Goal: Find specific page/section: Find specific page/section

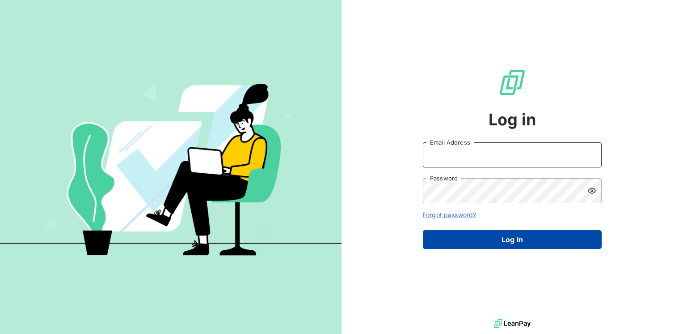
type input "[EMAIL_ADDRESS][DOMAIN_NAME]"
click at [515, 237] on button "Log in" at bounding box center [512, 239] width 179 height 19
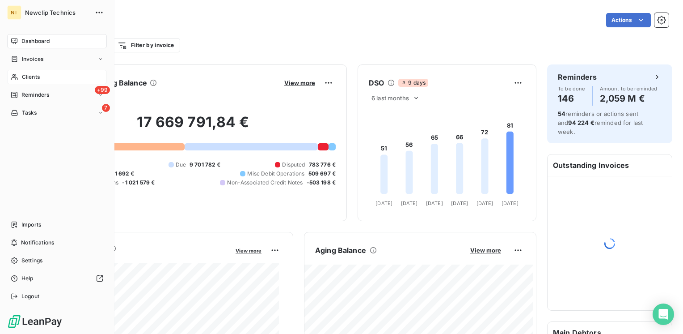
click at [27, 74] on span "Clients" at bounding box center [31, 77] width 18 height 8
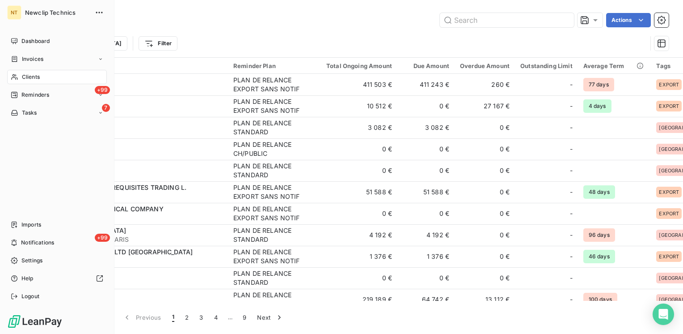
click at [23, 73] on span "Clients" at bounding box center [31, 77] width 18 height 8
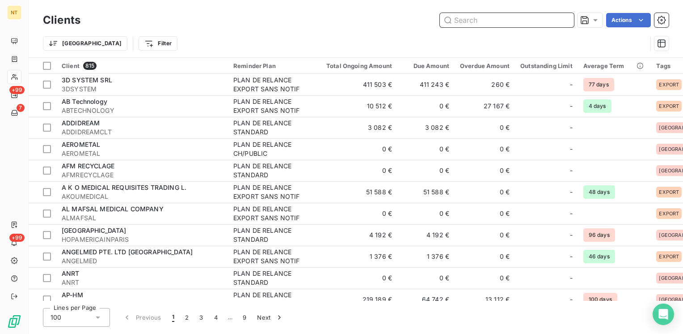
click at [488, 22] on input "text" at bounding box center [507, 20] width 134 height 14
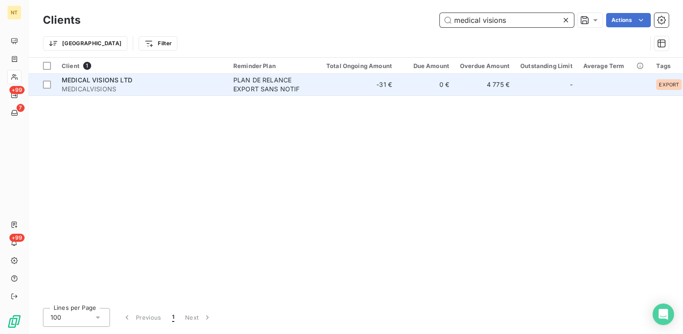
type input "medical visions"
click at [134, 81] on div "MEDICAL VISIONS LTD" at bounding box center [142, 80] width 161 height 9
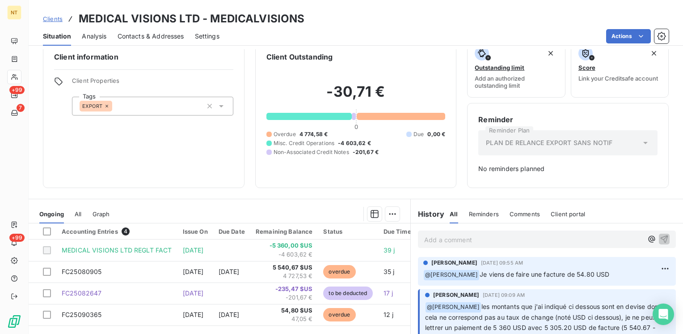
scroll to position [13, 0]
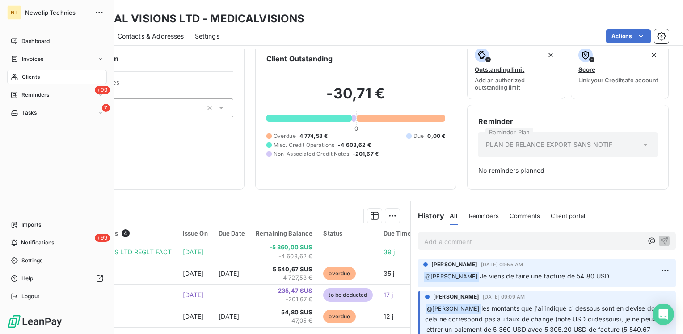
click at [30, 76] on span "Clients" at bounding box center [31, 77] width 18 height 8
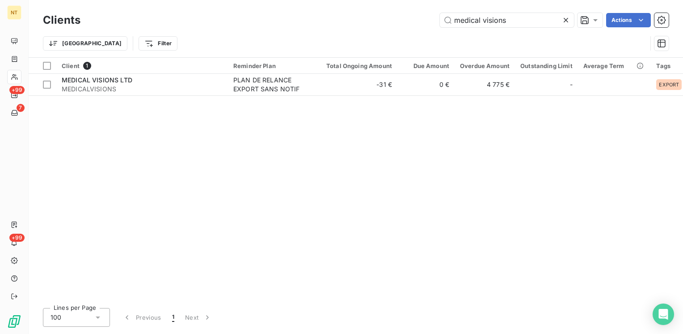
drag, startPoint x: 523, startPoint y: 22, endPoint x: 423, endPoint y: 15, distance: 100.9
click at [423, 15] on div "medical visions Actions" at bounding box center [380, 20] width 578 height 14
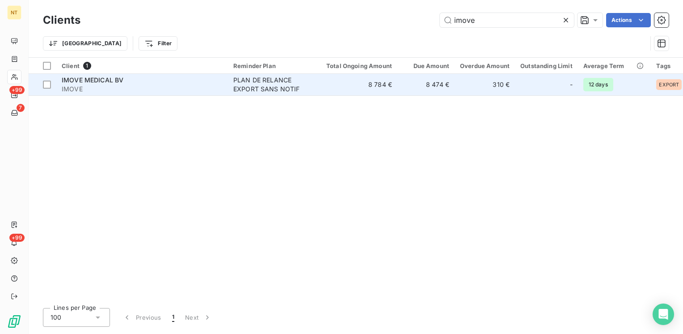
type input "imove"
click at [97, 81] on span "IMOVE MEDICAL BV" at bounding box center [93, 80] width 62 height 8
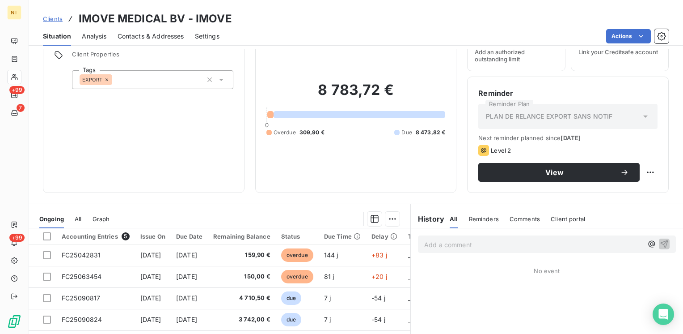
scroll to position [134, 0]
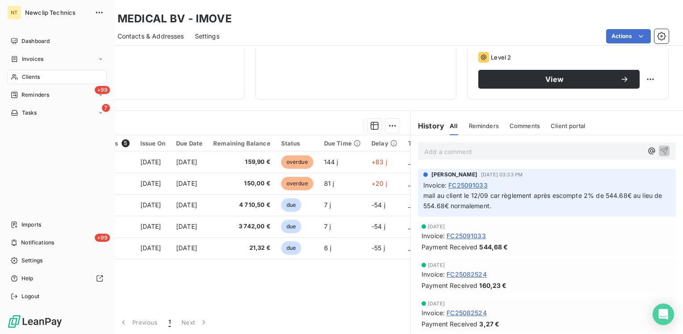
click at [29, 76] on span "Clients" at bounding box center [31, 77] width 18 height 8
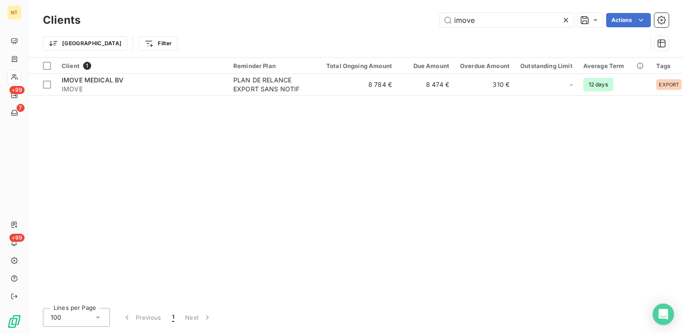
drag, startPoint x: 487, startPoint y: 21, endPoint x: 357, endPoint y: 14, distance: 129.9
click at [357, 14] on div "imove Actions" at bounding box center [380, 20] width 578 height 14
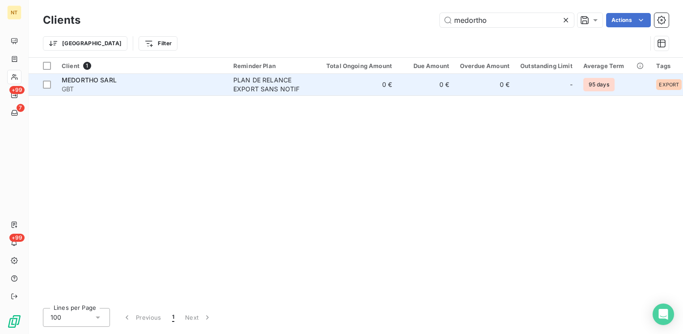
type input "medortho"
click at [186, 83] on div "MEDORTHO SARL" at bounding box center [142, 80] width 161 height 9
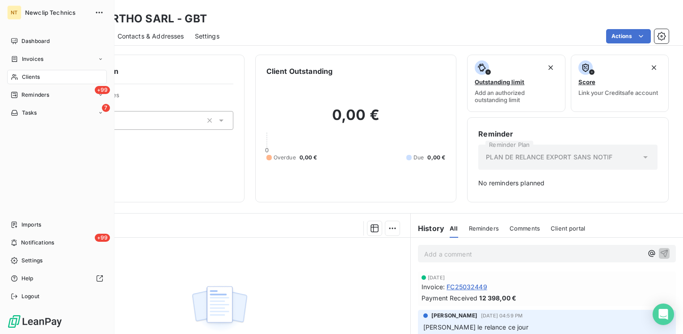
drag, startPoint x: 34, startPoint y: 74, endPoint x: 50, endPoint y: 68, distance: 16.5
click at [34, 74] on span "Clients" at bounding box center [31, 77] width 18 height 8
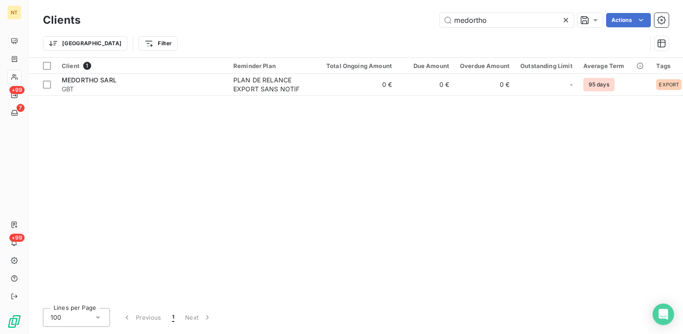
drag, startPoint x: 493, startPoint y: 21, endPoint x: 404, endPoint y: 12, distance: 89.9
click at [404, 12] on div "Clients medortho Actions" at bounding box center [356, 20] width 626 height 19
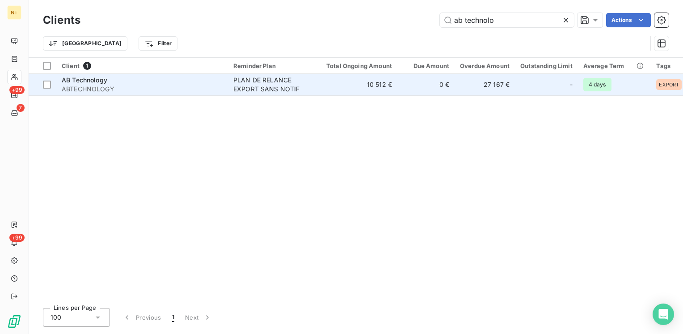
type input "ab technolo"
click at [147, 77] on div "AB Technology" at bounding box center [142, 80] width 161 height 9
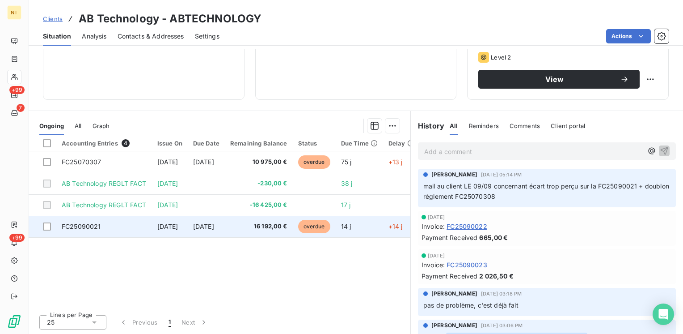
click at [79, 225] on span "FC25090021" at bounding box center [81, 226] width 39 height 8
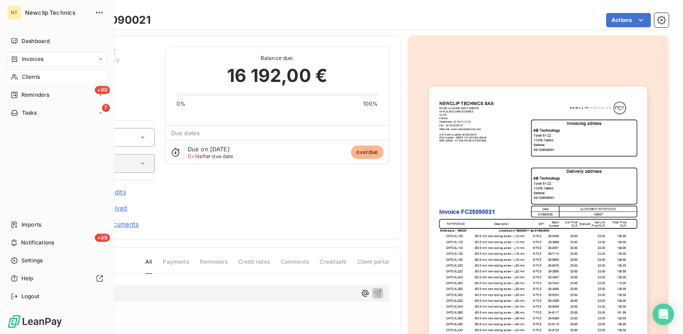
click at [29, 76] on span "Clients" at bounding box center [31, 77] width 18 height 8
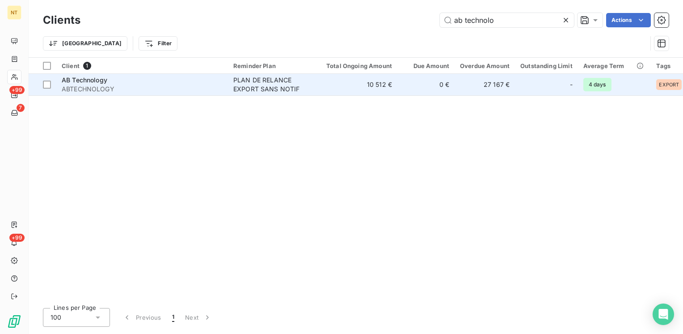
click at [143, 79] on div "AB Technology" at bounding box center [142, 80] width 161 height 9
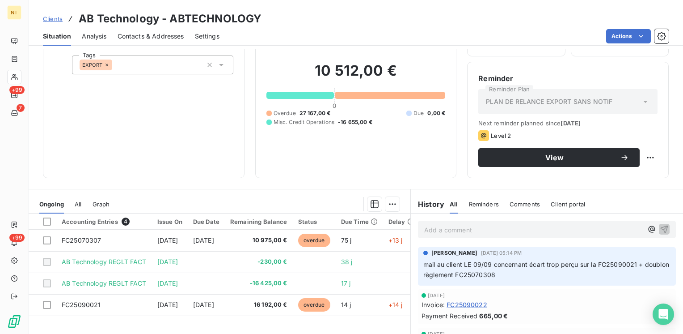
scroll to position [134, 0]
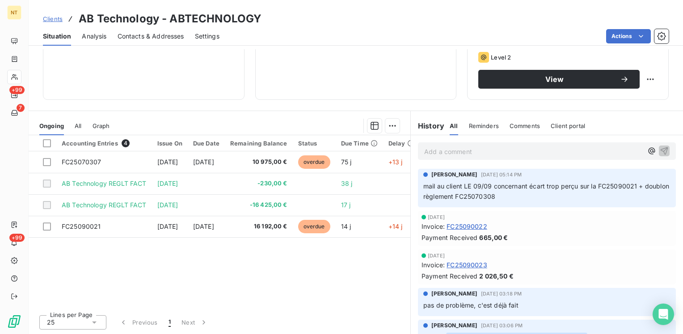
click at [528, 151] on p "Add a comment ﻿" at bounding box center [533, 151] width 219 height 11
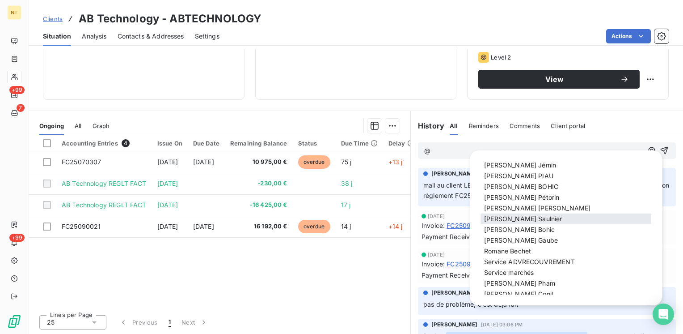
scroll to position [89, 0]
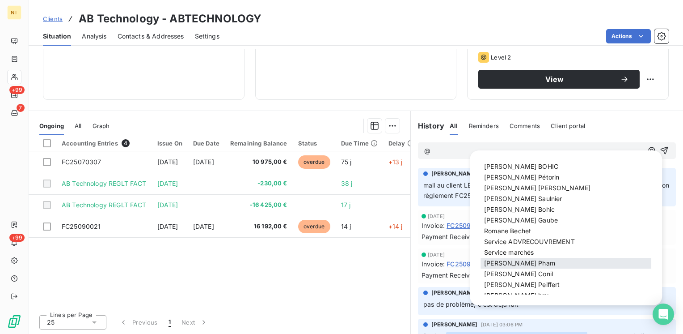
click at [523, 261] on span "Sébastien Pham" at bounding box center [519, 263] width 71 height 8
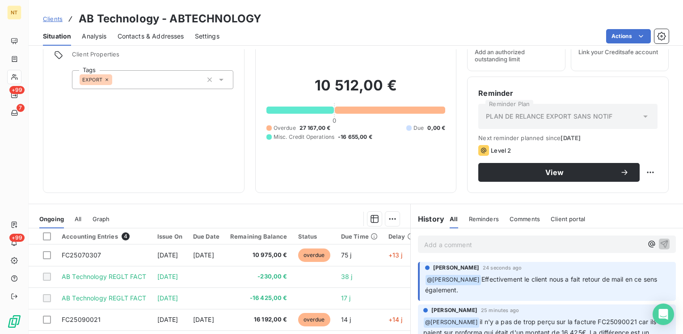
scroll to position [89, 0]
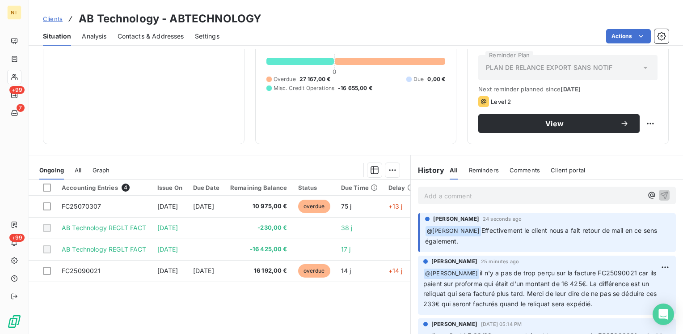
click at [447, 199] on p "Add a comment ﻿" at bounding box center [533, 195] width 219 height 11
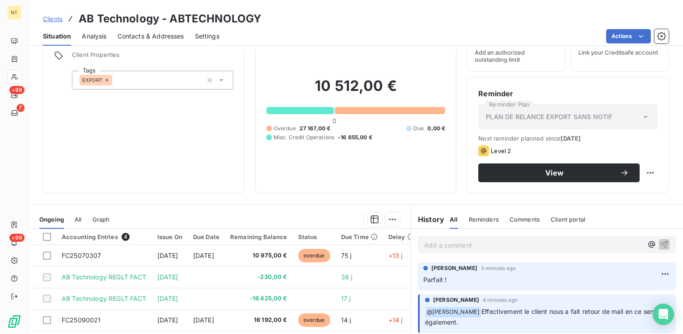
scroll to position [0, 0]
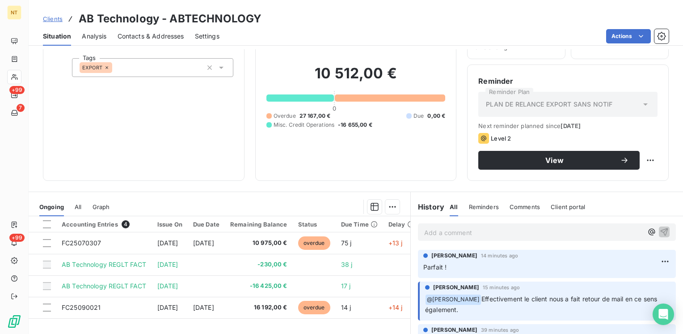
scroll to position [134, 0]
